Goal: Information Seeking & Learning: Learn about a topic

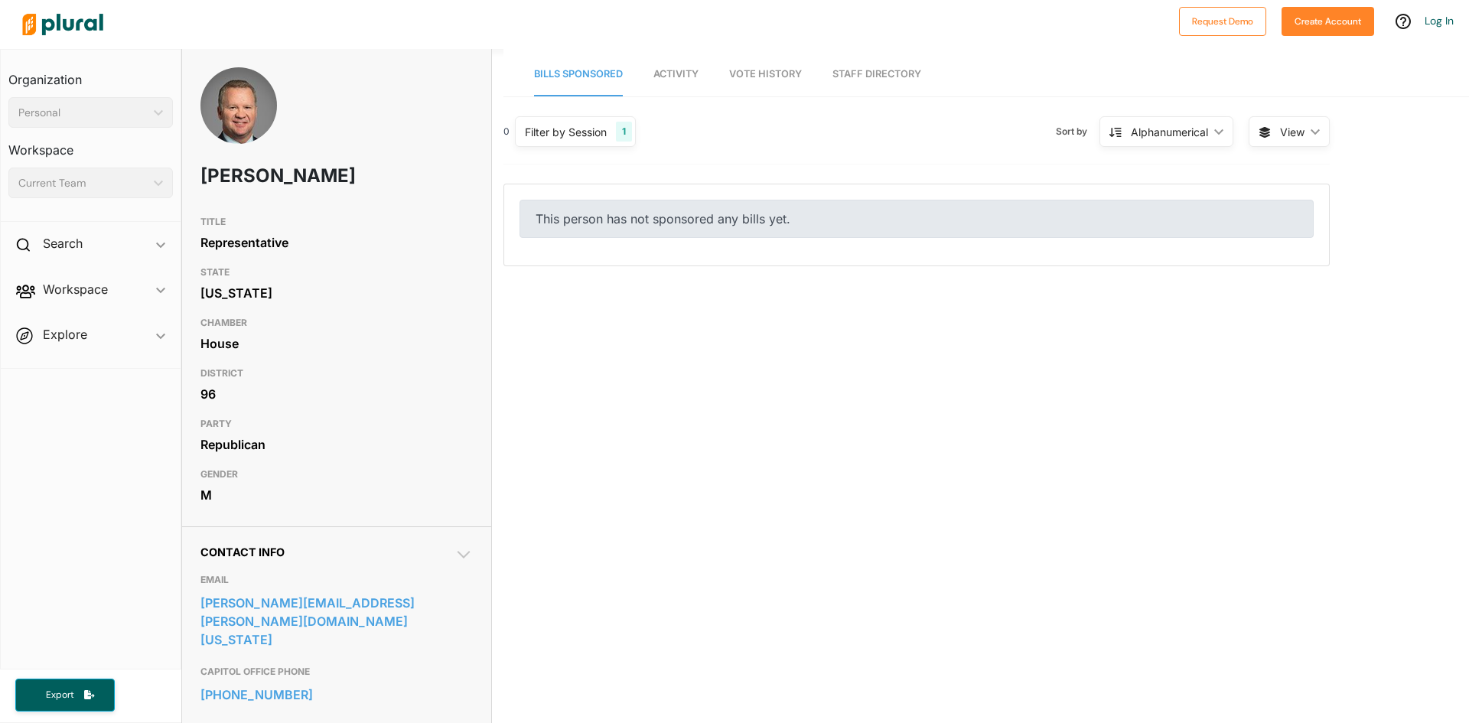
click at [618, 131] on div "1" at bounding box center [624, 132] width 16 height 20
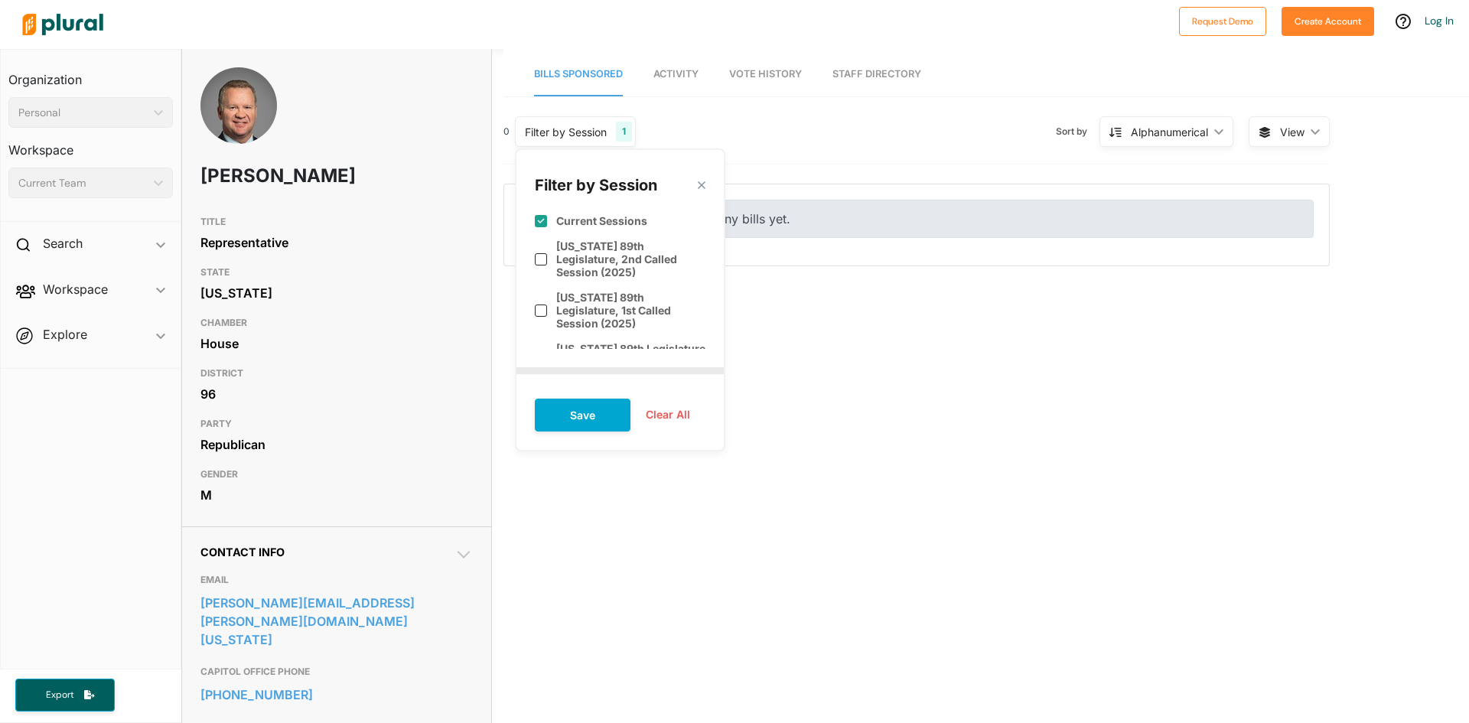
click at [600, 220] on label "Current Sessions" at bounding box center [601, 220] width 91 height 13
checkbox input "false"
click at [575, 402] on button "Save" at bounding box center [583, 414] width 96 height 33
